Goal: Find specific page/section: Find specific page/section

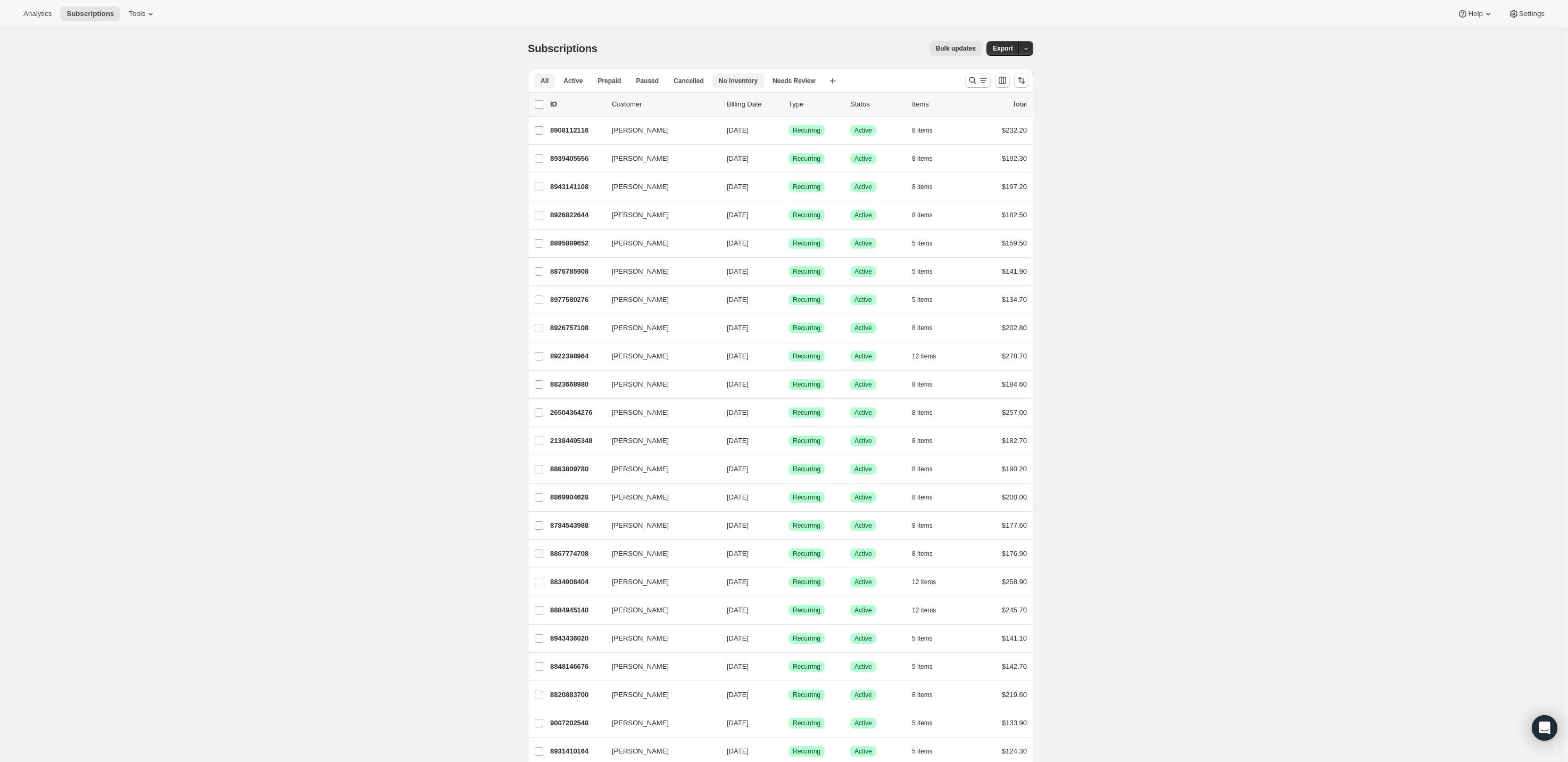
click at [743, 82] on span "No inventory" at bounding box center [738, 81] width 39 height 9
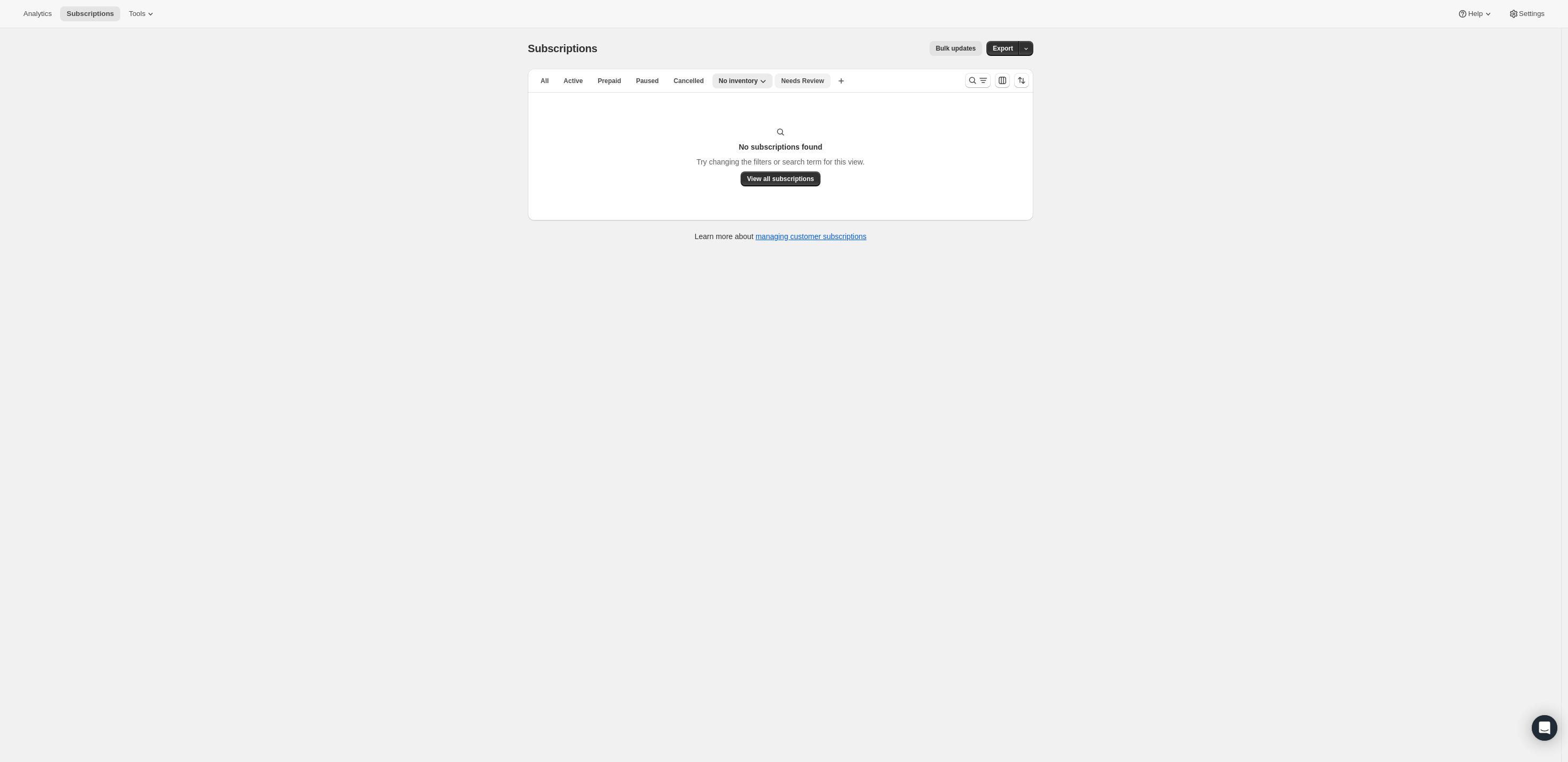
click at [789, 82] on span "Needs Review" at bounding box center [802, 81] width 43 height 9
click at [738, 80] on span "No inventory" at bounding box center [738, 81] width 39 height 9
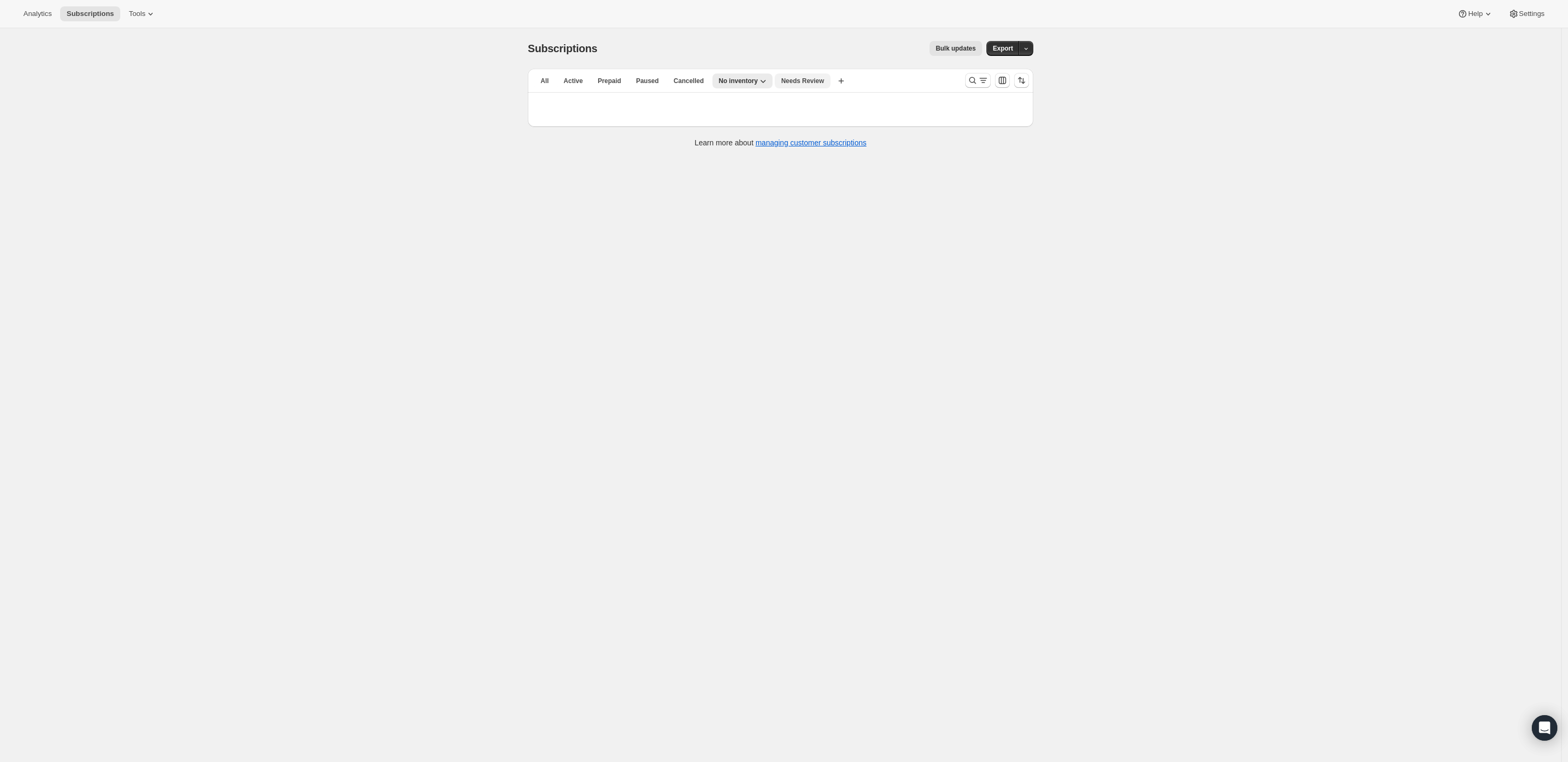
click at [785, 80] on span "Needs Review" at bounding box center [802, 81] width 43 height 9
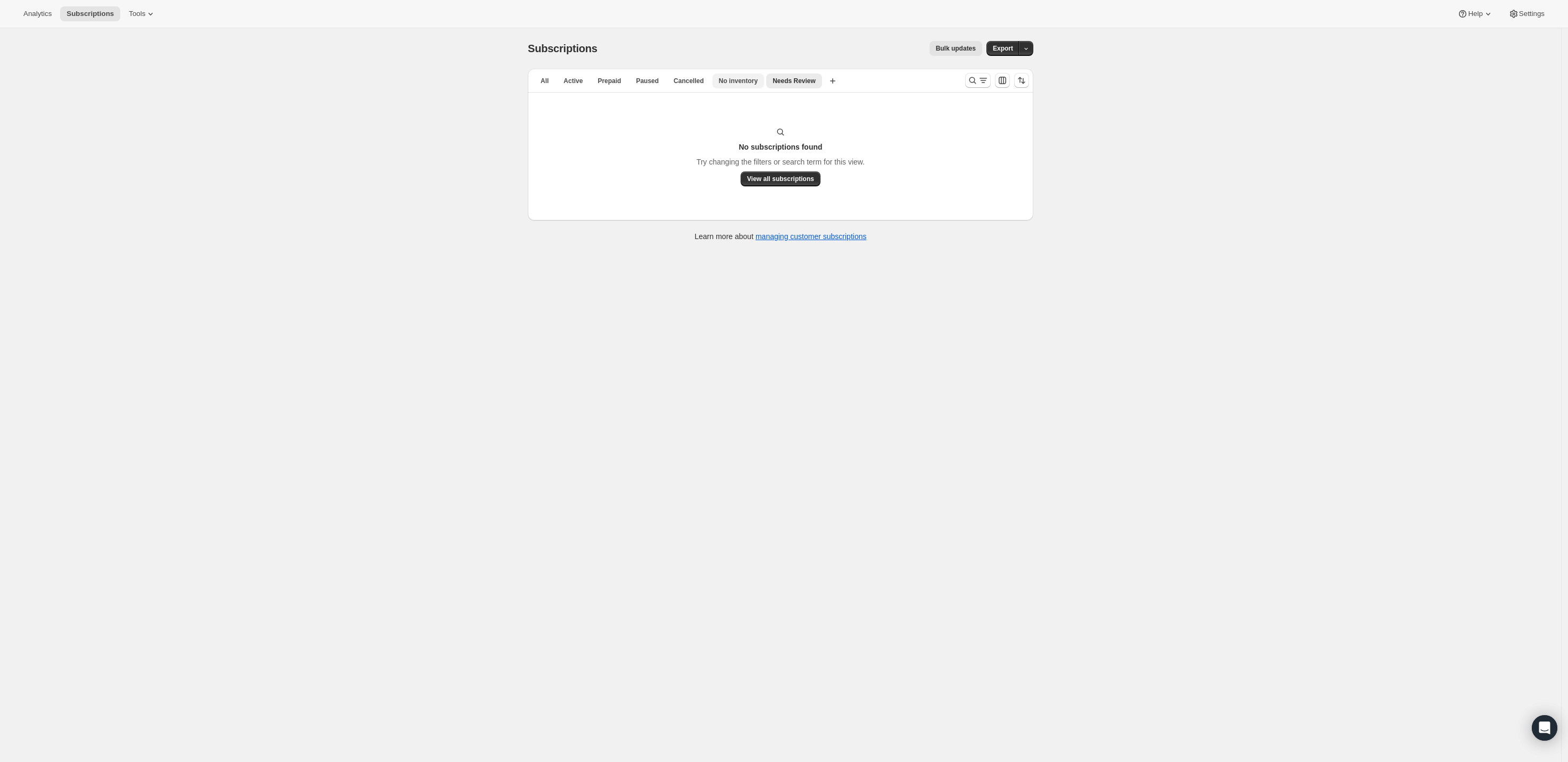
click at [725, 81] on span "No inventory" at bounding box center [738, 81] width 39 height 9
click at [589, 81] on button "Active" at bounding box center [573, 81] width 32 height 15
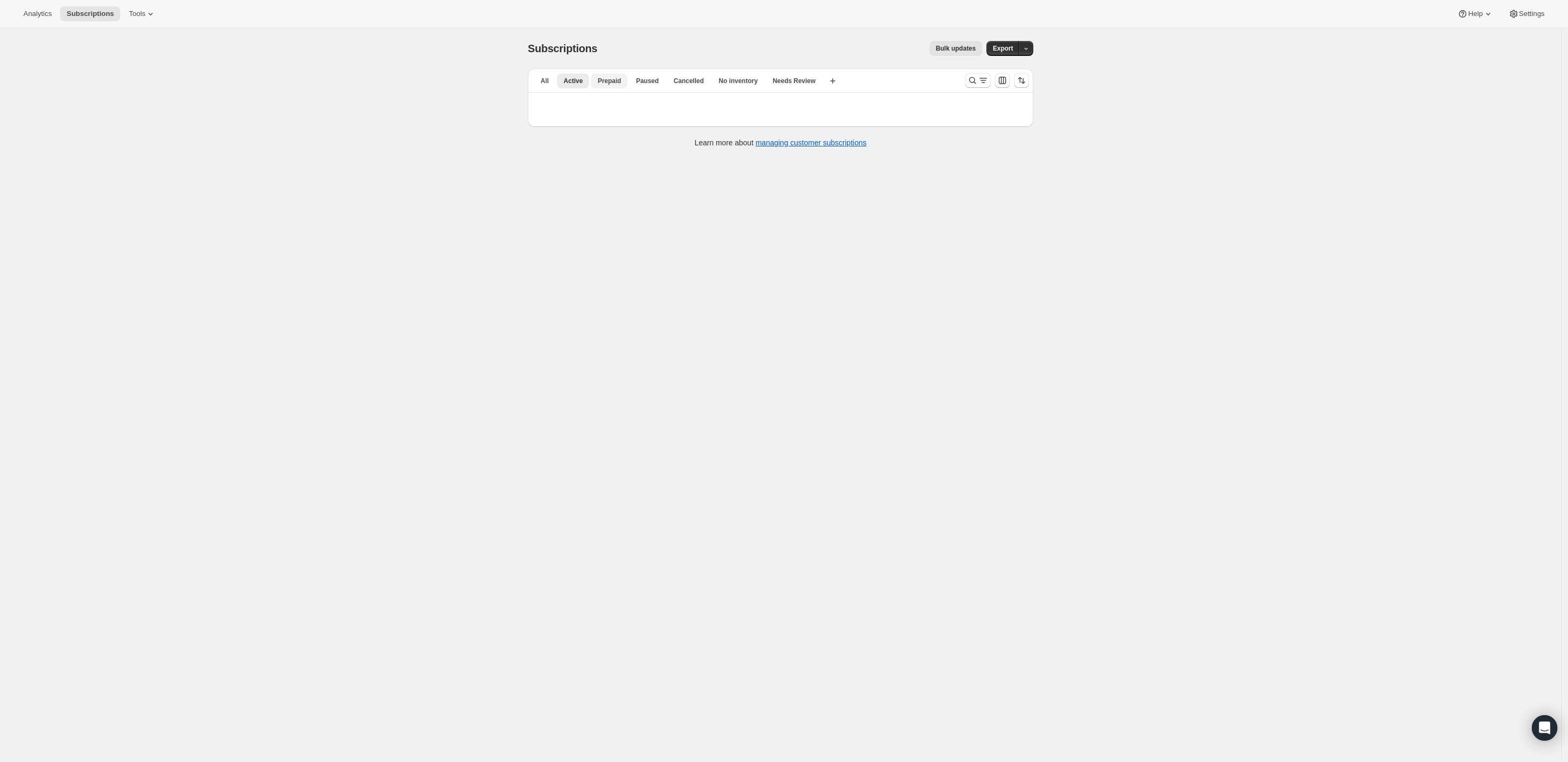
click at [603, 82] on span "Prepaid" at bounding box center [609, 81] width 23 height 9
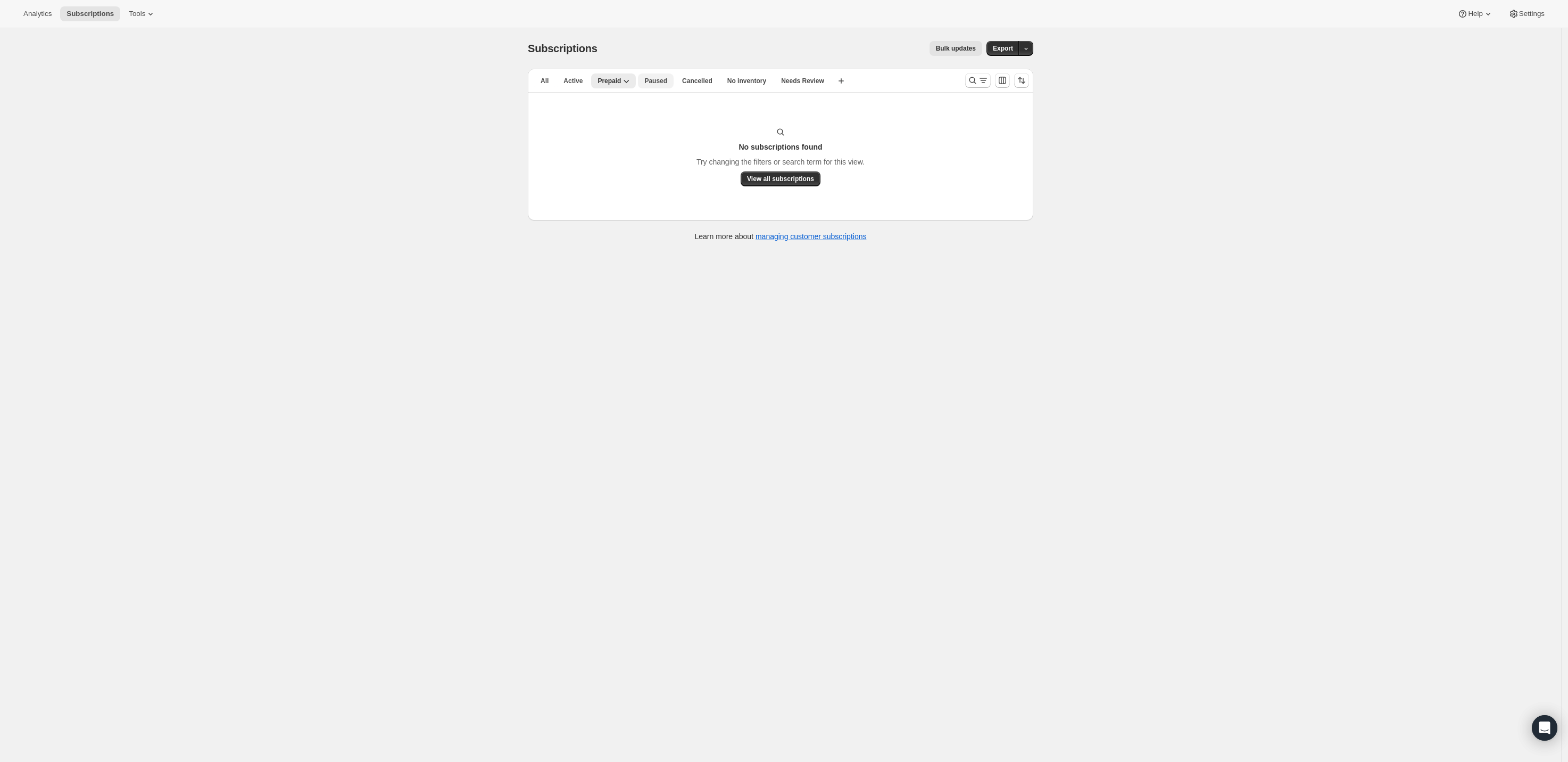
click at [660, 82] on span "Paused" at bounding box center [656, 81] width 23 height 9
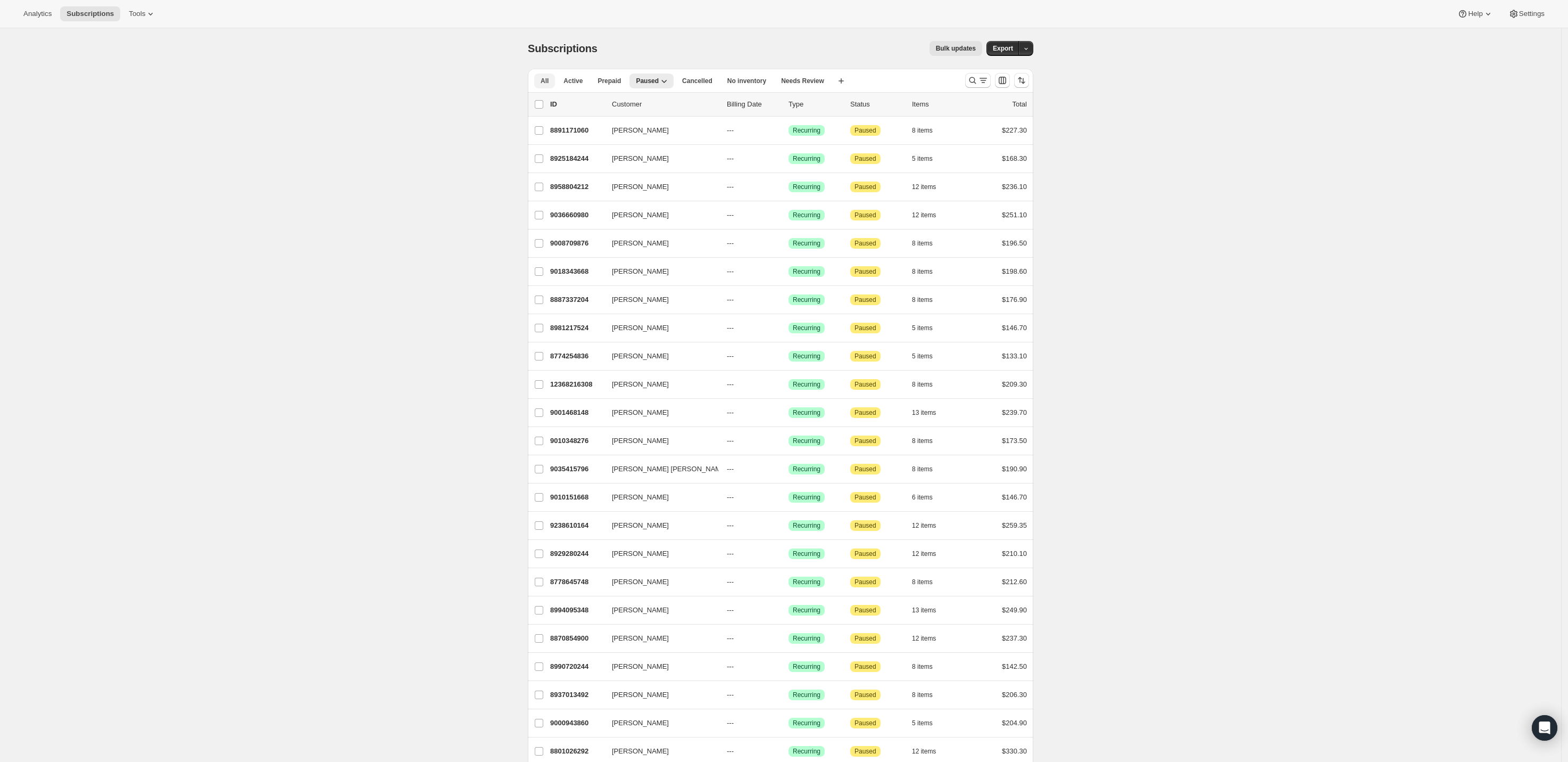
click at [553, 80] on button "All" at bounding box center [544, 81] width 20 height 15
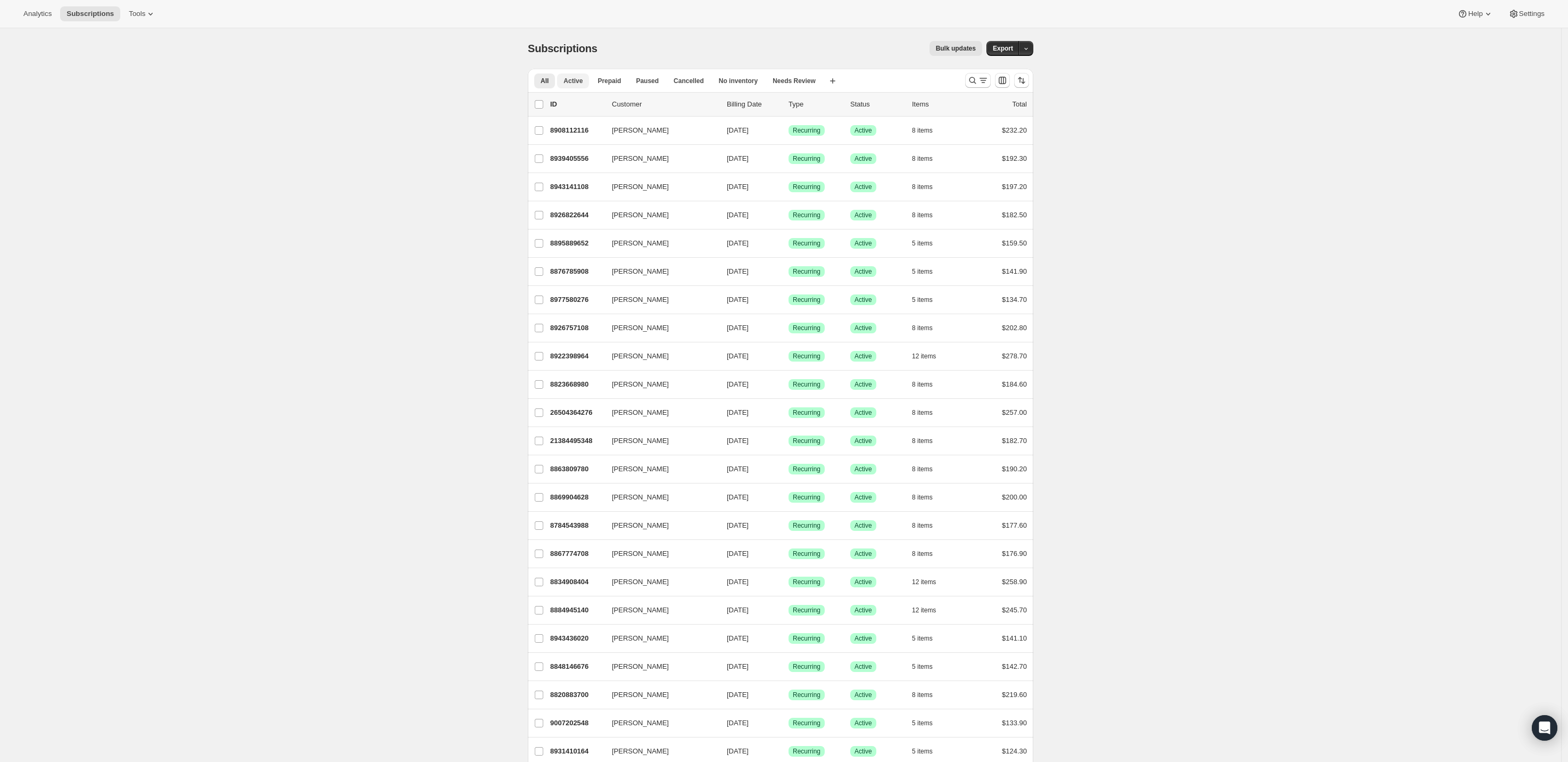
click at [573, 79] on span "Active" at bounding box center [573, 81] width 19 height 9
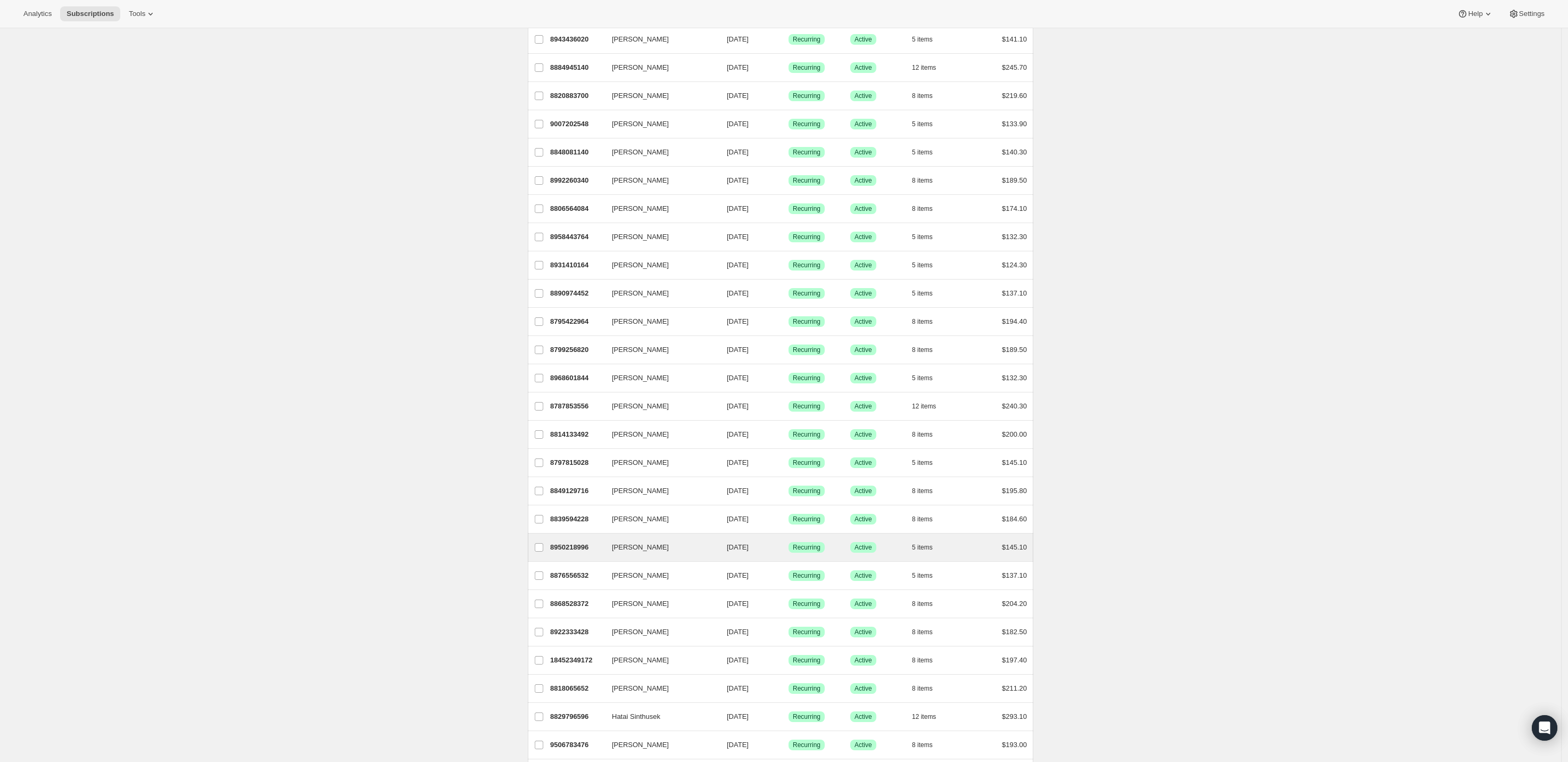
scroll to position [840, 0]
